Goal: Transaction & Acquisition: Purchase product/service

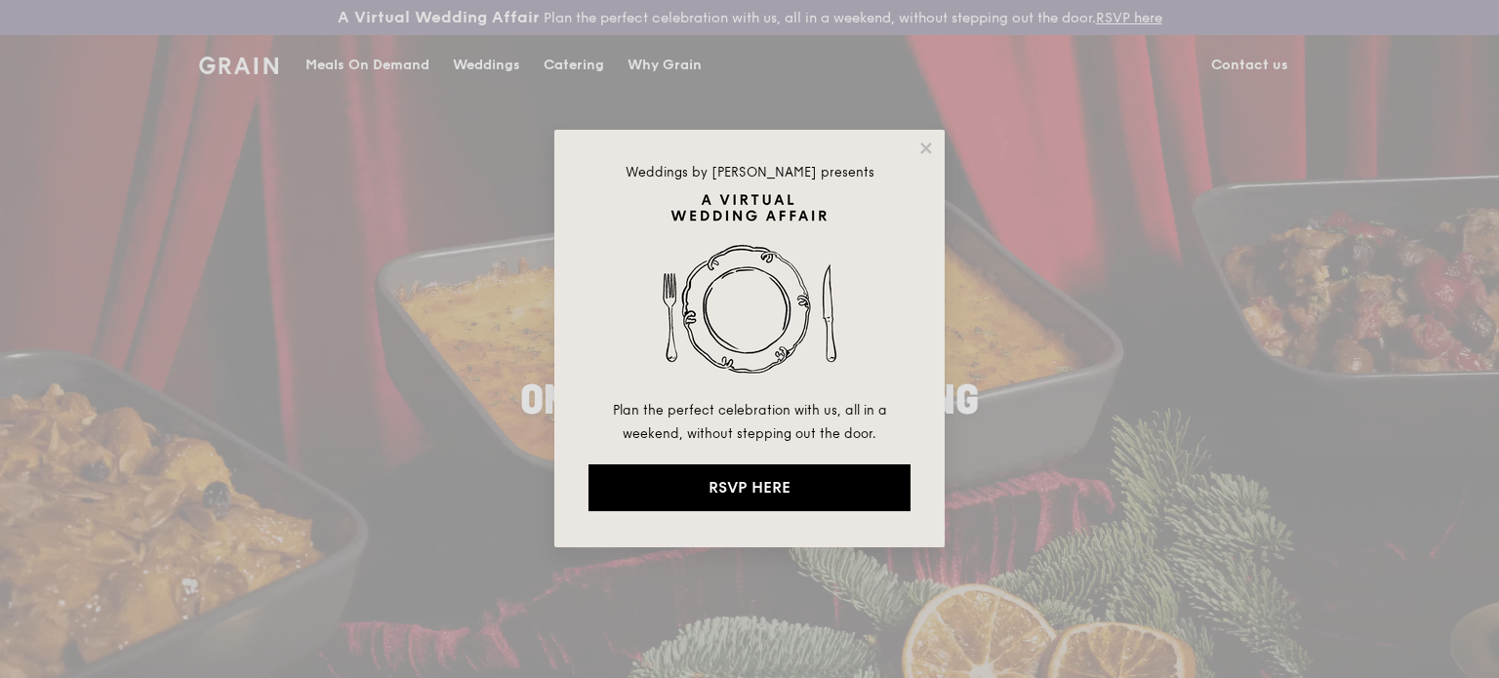
click at [311, 65] on div "Weddings by [PERSON_NAME] presents Plan the perfect celebration with us, all in…" at bounding box center [749, 339] width 1499 height 678
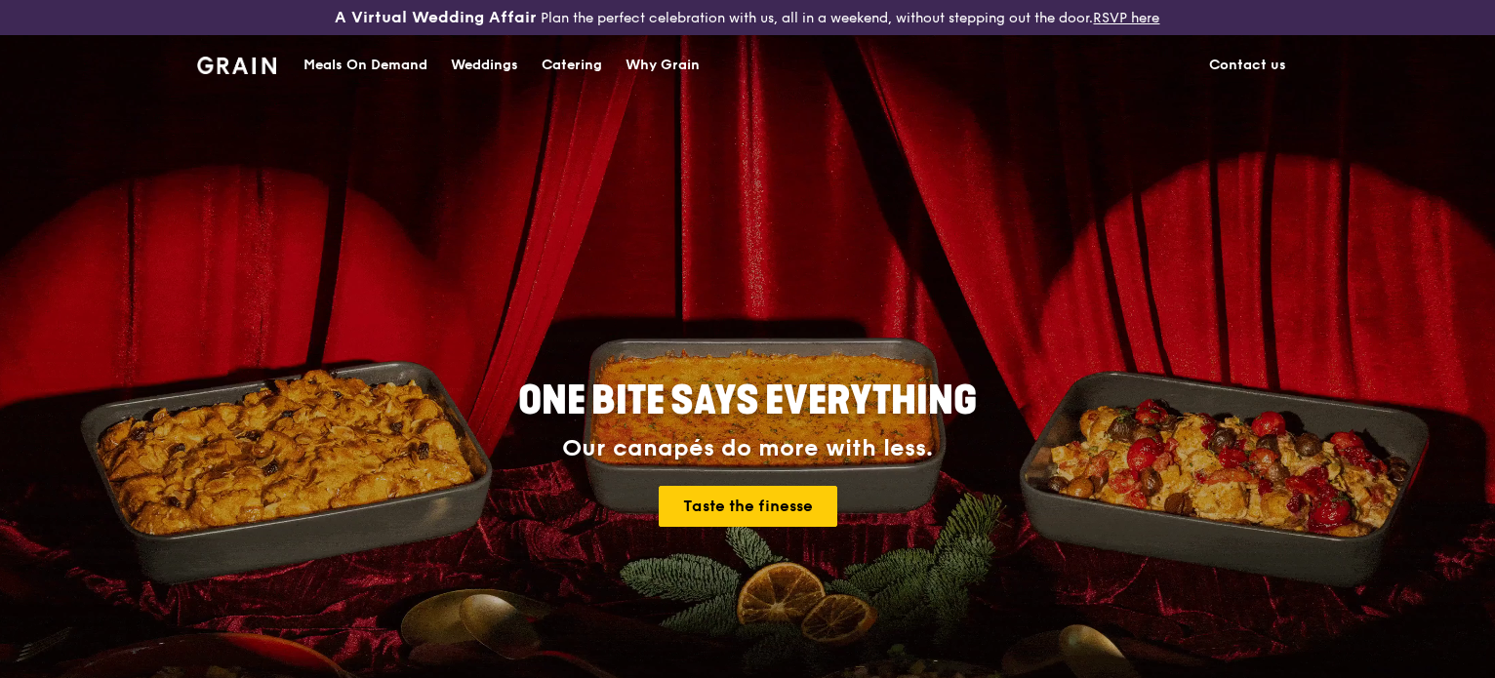
click at [311, 65] on div "Meals On Demand" at bounding box center [366, 65] width 124 height 59
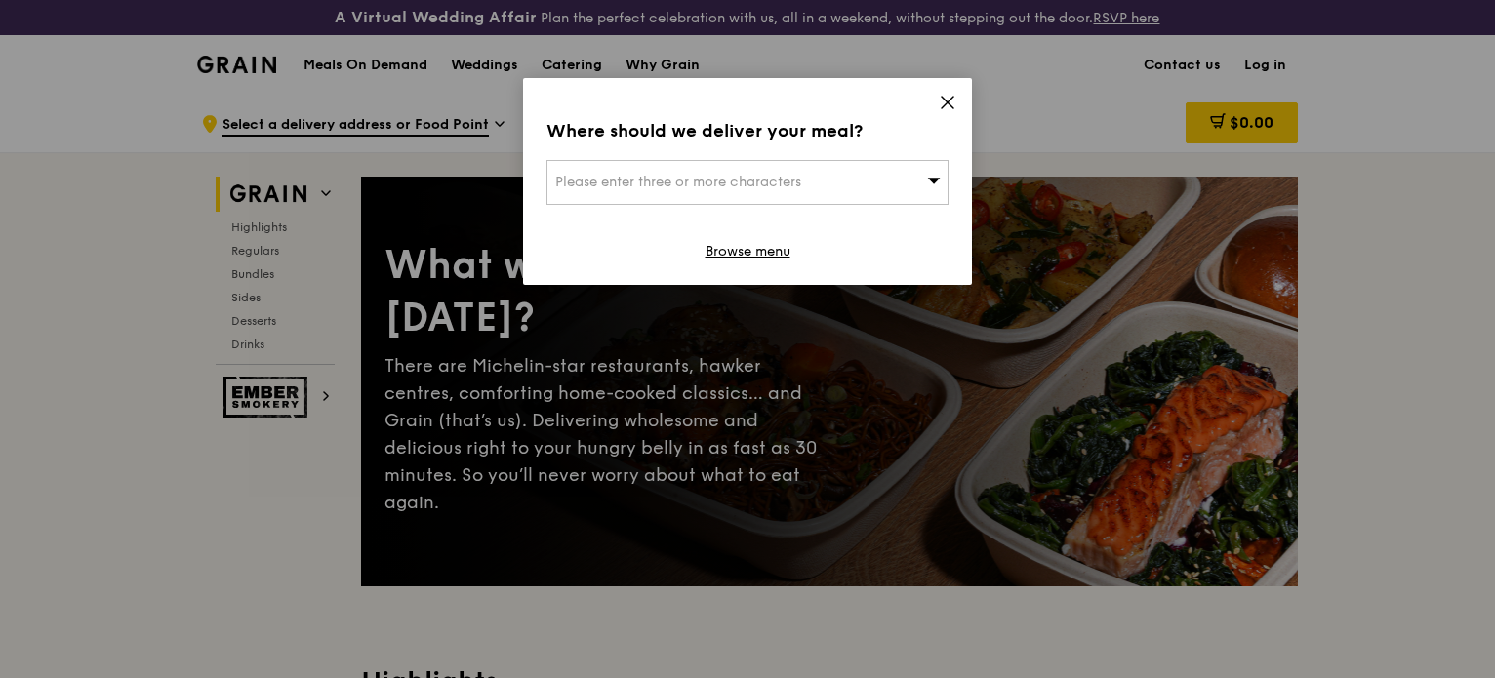
click at [947, 101] on icon at bounding box center [948, 103] width 18 height 18
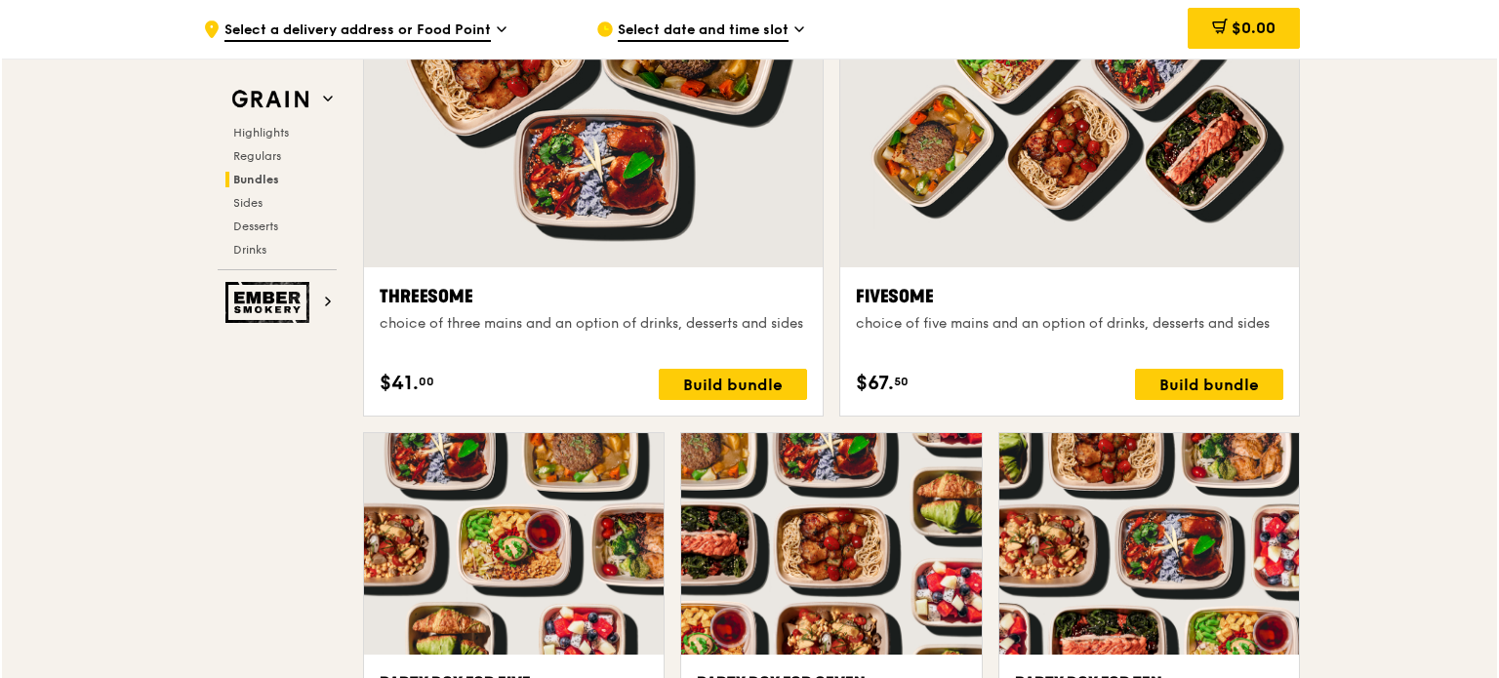
scroll to position [2970, 0]
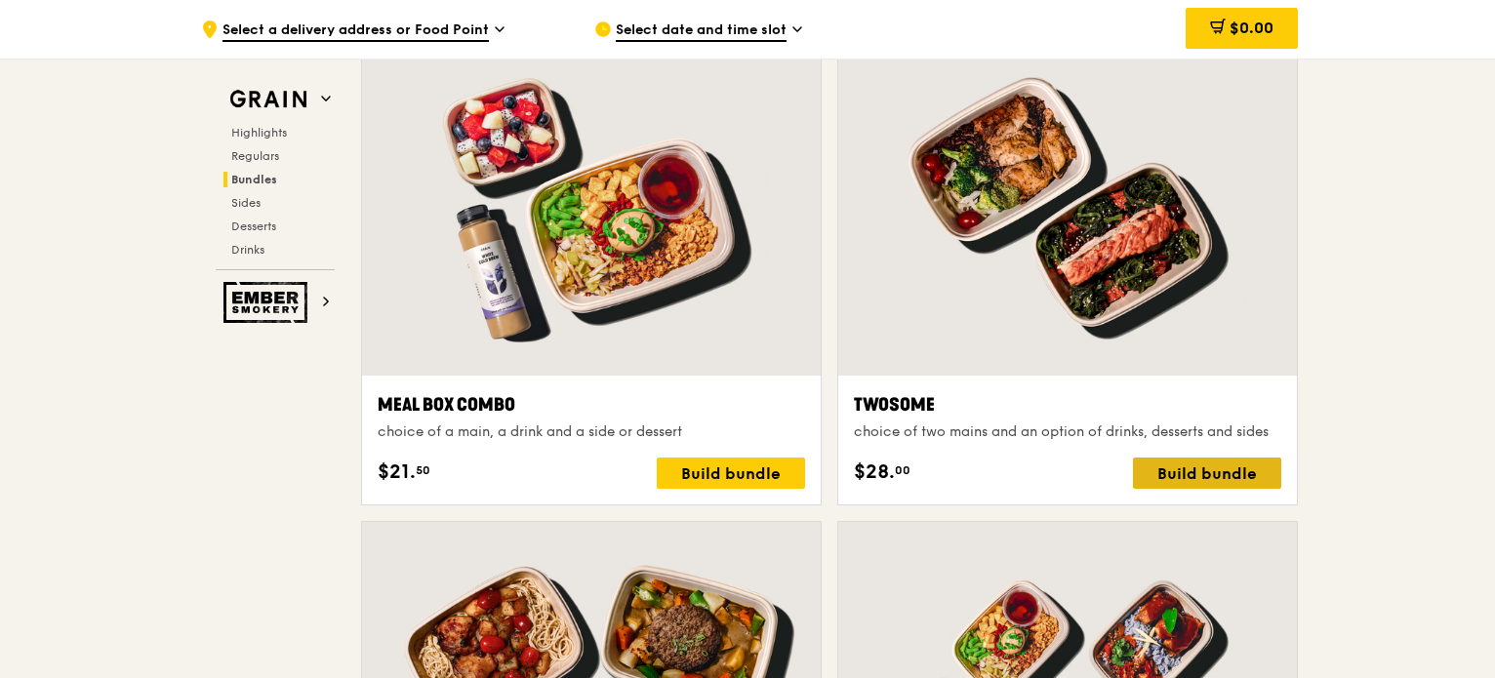
click at [1195, 465] on div "Build bundle" at bounding box center [1207, 473] width 148 height 31
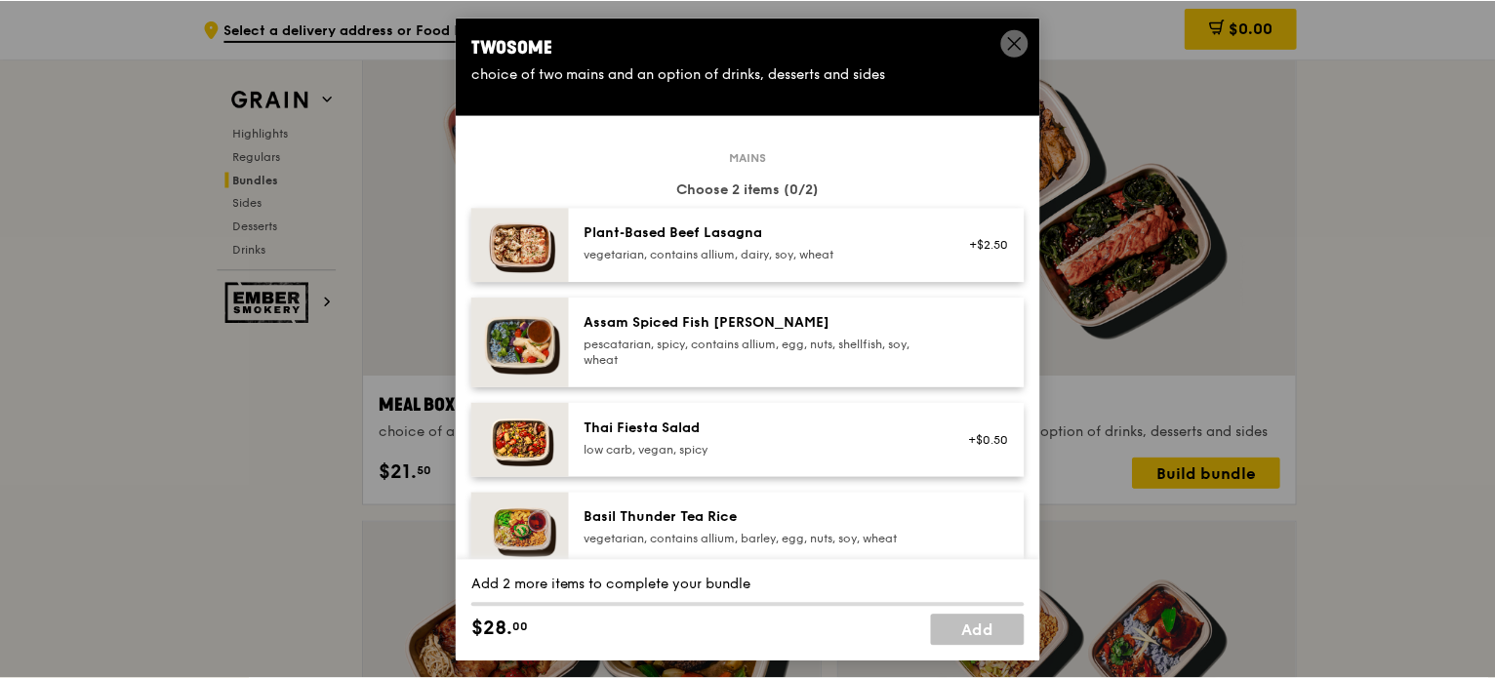
scroll to position [562, 0]
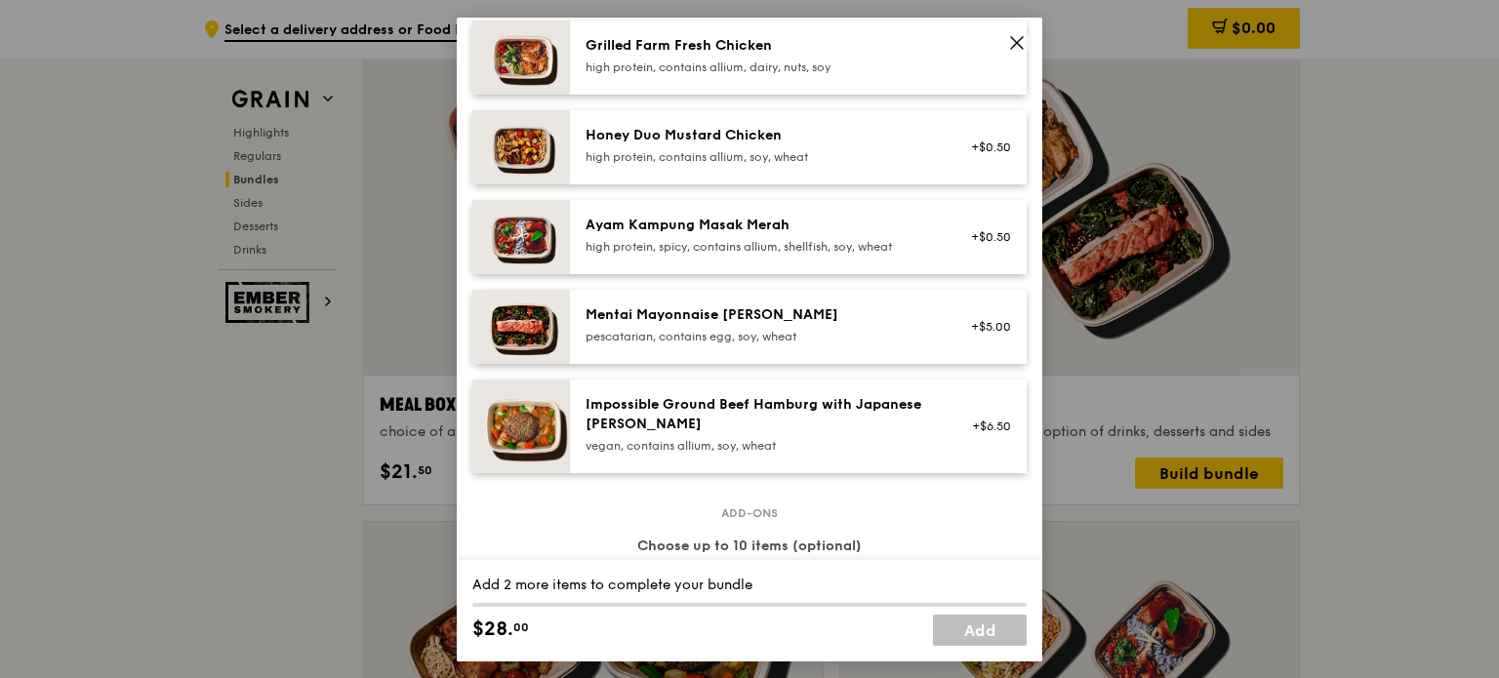
click at [1018, 45] on icon at bounding box center [1017, 42] width 18 height 18
